Goal: Task Accomplishment & Management: Complete application form

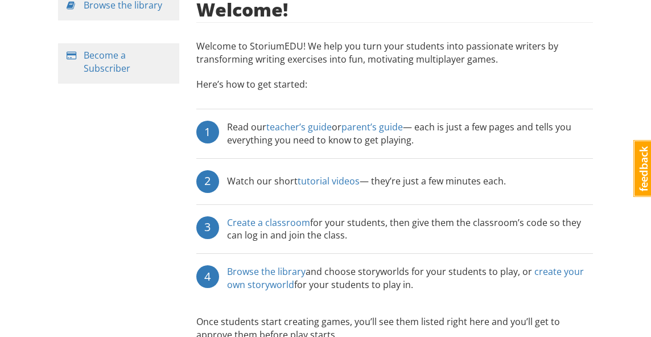
scroll to position [216, 0]
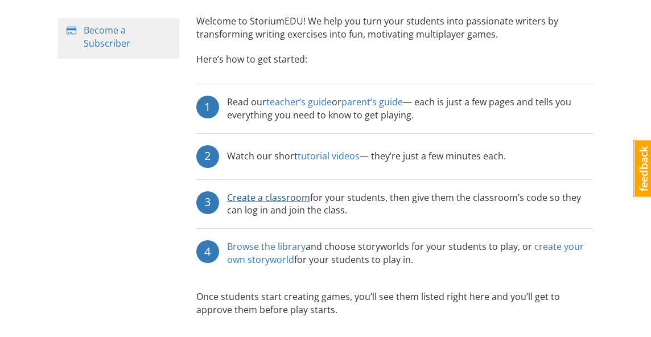
click at [304, 191] on link "Create a classroom" at bounding box center [268, 197] width 83 height 13
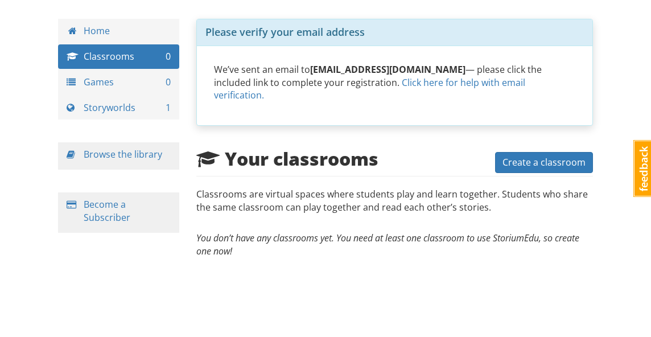
scroll to position [25, 0]
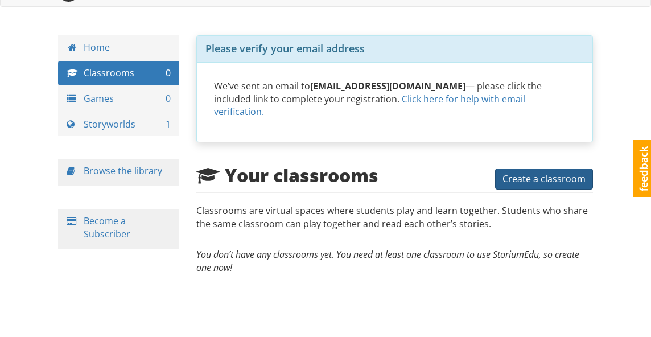
click at [555, 173] on span "Create a classroom" at bounding box center [544, 179] width 83 height 13
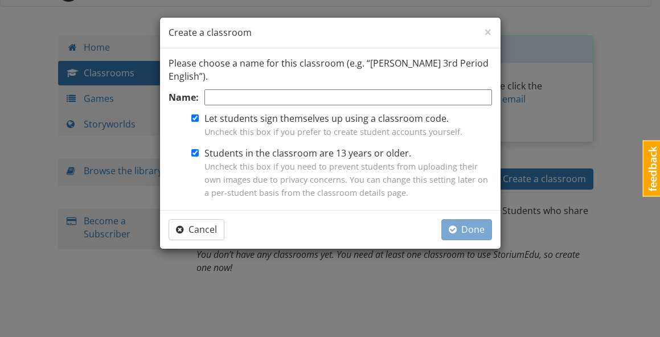
click at [309, 99] on input "Name:" at bounding box center [348, 97] width 288 height 17
type input "[PERSON_NAME]"
click at [472, 228] on span "Done" at bounding box center [467, 229] width 36 height 13
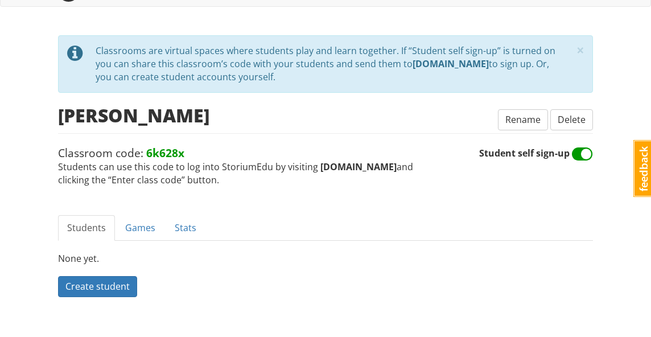
scroll to position [38, 0]
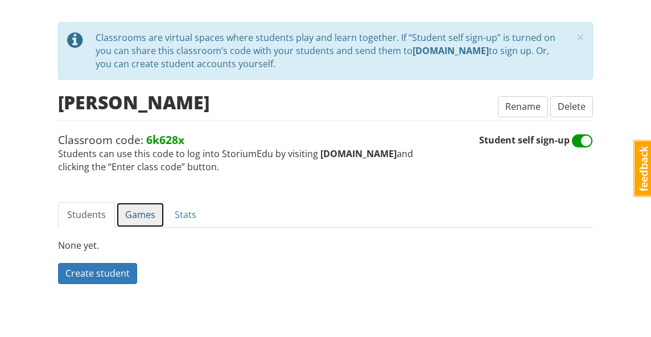
click at [146, 204] on link "Games" at bounding box center [140, 215] width 48 height 26
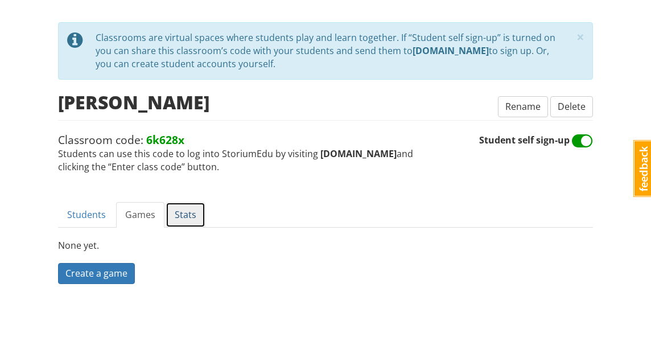
click at [185, 209] on link "Stats" at bounding box center [186, 215] width 40 height 26
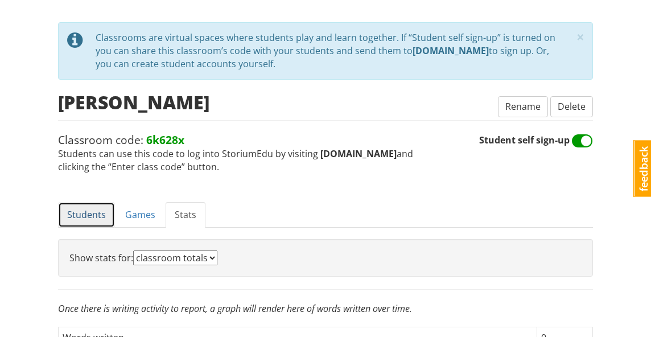
click at [89, 207] on link "Students" at bounding box center [86, 215] width 57 height 26
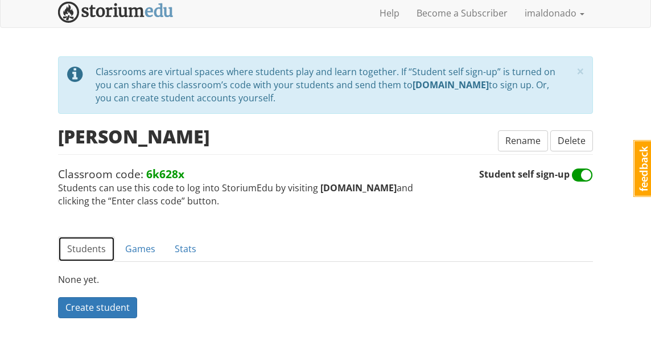
scroll to position [0, 0]
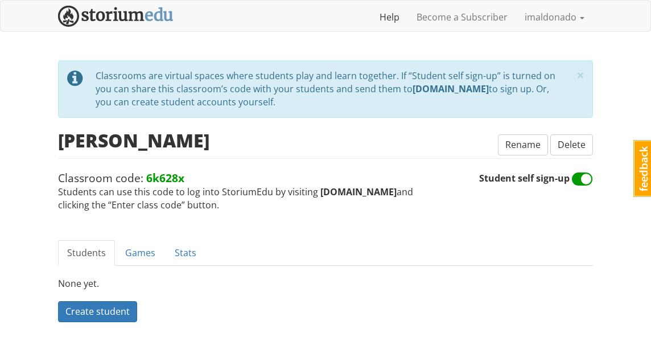
click at [404, 18] on link "Help" at bounding box center [389, 17] width 37 height 28
